Goal: Information Seeking & Learning: Learn about a topic

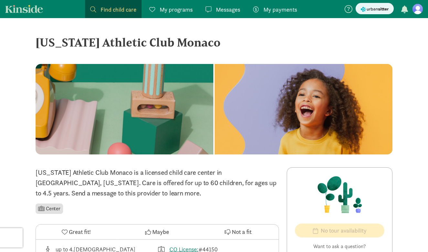
click at [99, 11] on div "Find child care Find" at bounding box center [113, 9] width 46 height 9
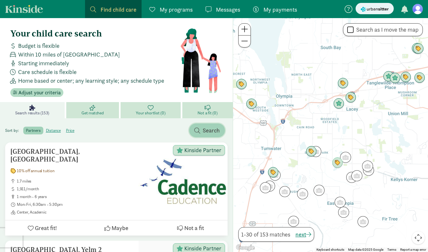
click at [204, 134] on span "Search" at bounding box center [210, 130] width 17 height 9
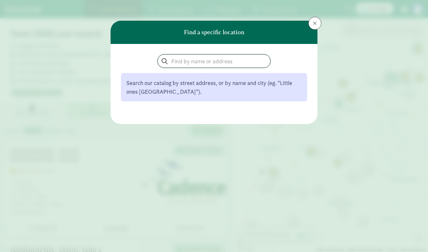
click at [196, 64] on input "search" at bounding box center [214, 61] width 112 height 13
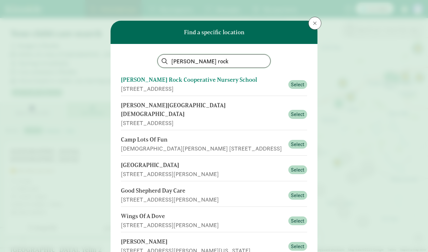
type input "[PERSON_NAME] rock"
click at [204, 77] on div "[PERSON_NAME] Rock Cooperative Nursery School" at bounding box center [202, 80] width 163 height 9
